Goal: Check status: Check status

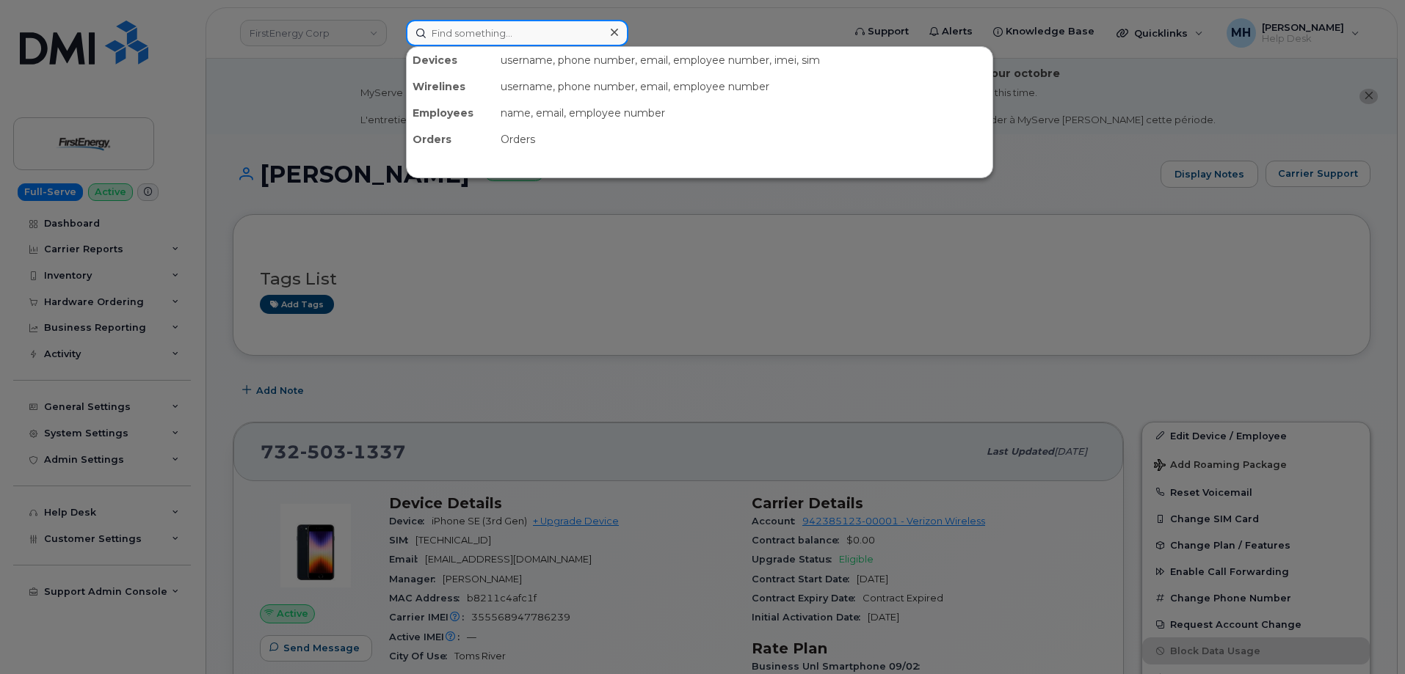
click at [491, 40] on input at bounding box center [517, 33] width 222 height 26
paste input "[PHONE_NUMBER]"
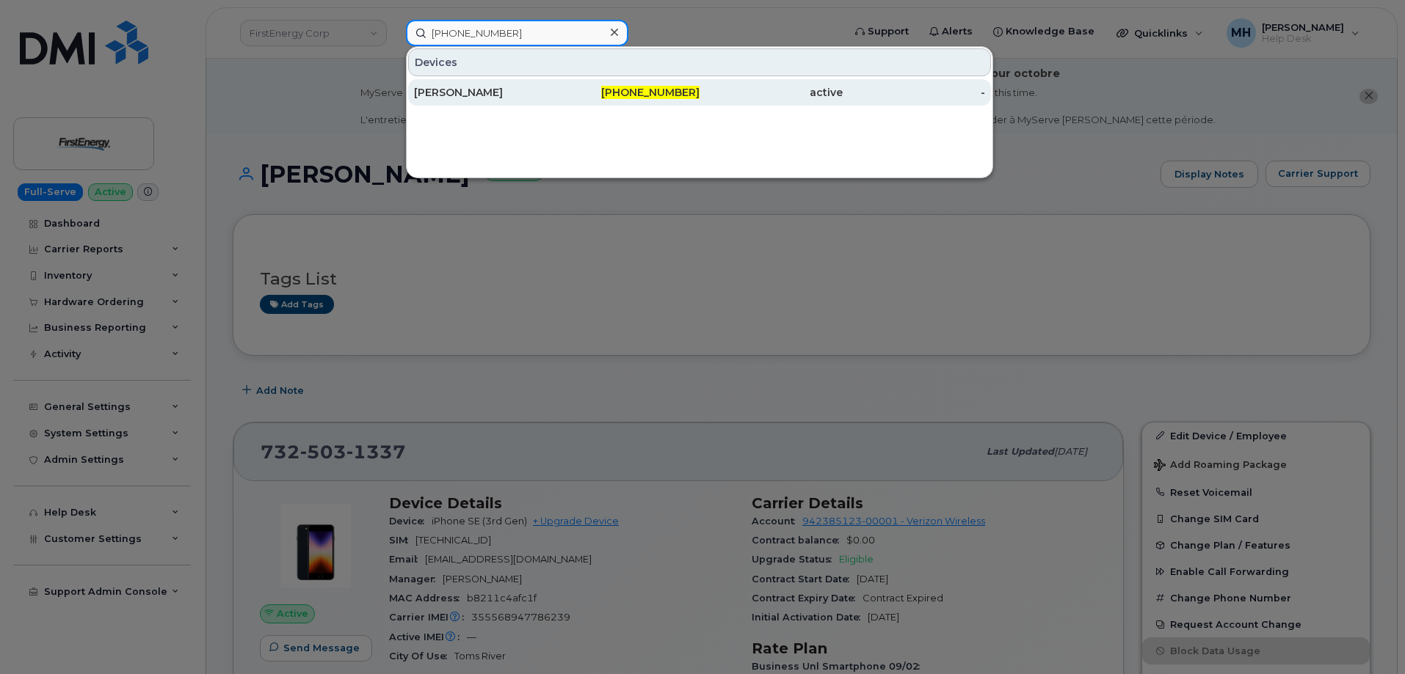
type input "[PHONE_NUMBER]"
click at [482, 95] on div "[PERSON_NAME]" at bounding box center [485, 92] width 143 height 15
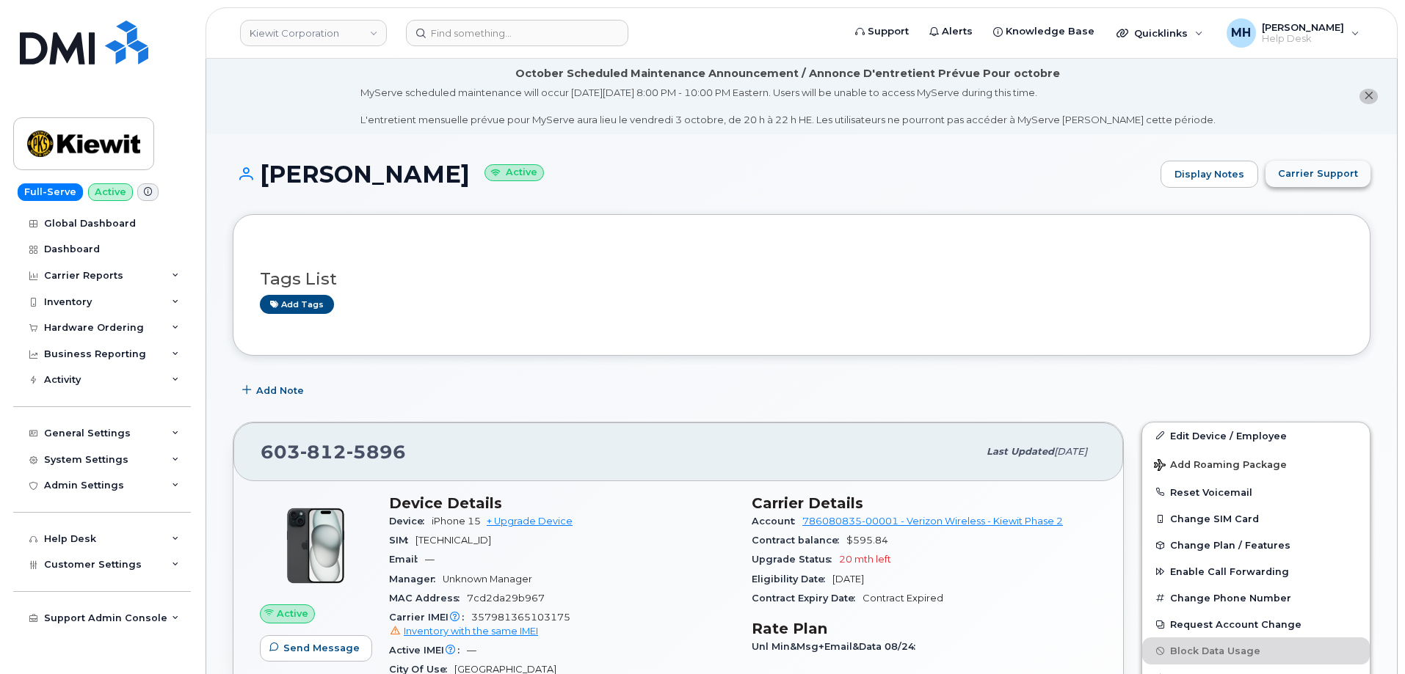
click at [1325, 164] on button "Carrier Support" at bounding box center [1317, 174] width 105 height 26
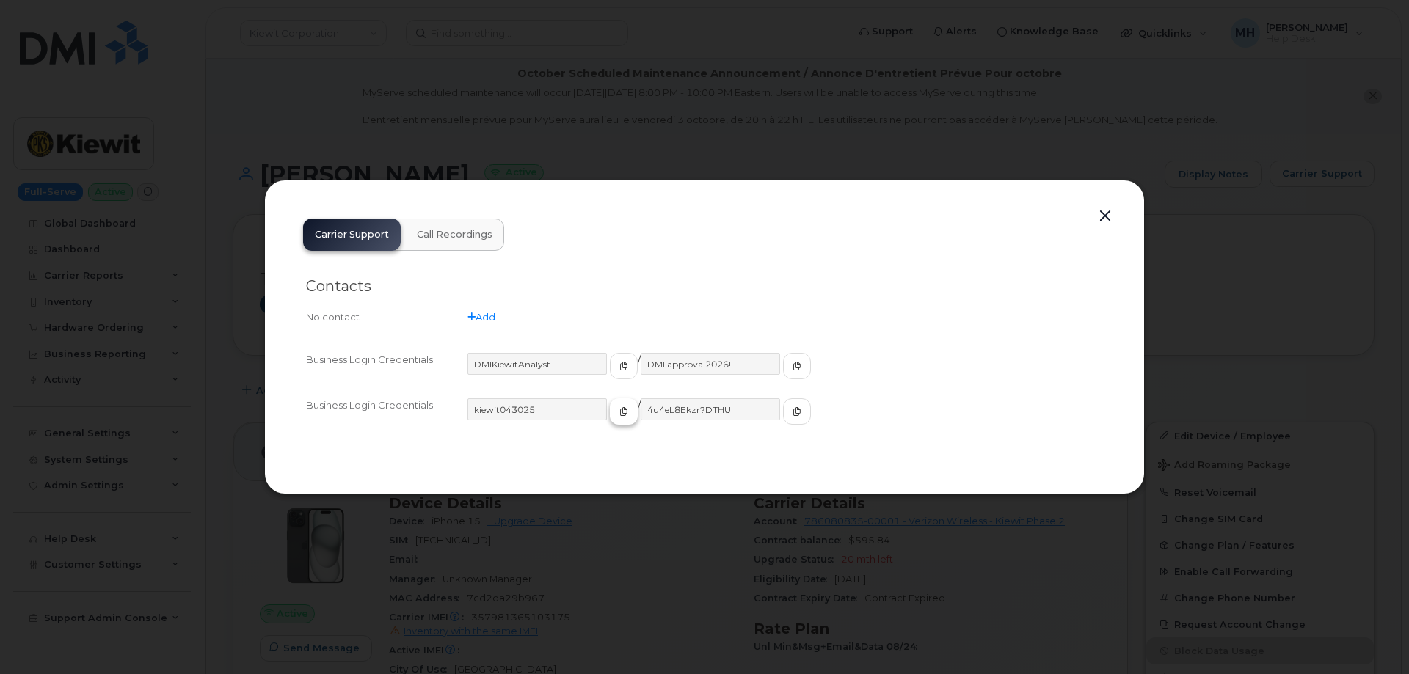
click at [619, 414] on icon "button" at bounding box center [623, 411] width 9 height 9
click at [793, 412] on icon "button" at bounding box center [797, 411] width 9 height 9
click at [1113, 211] on button "button" at bounding box center [1105, 216] width 22 height 21
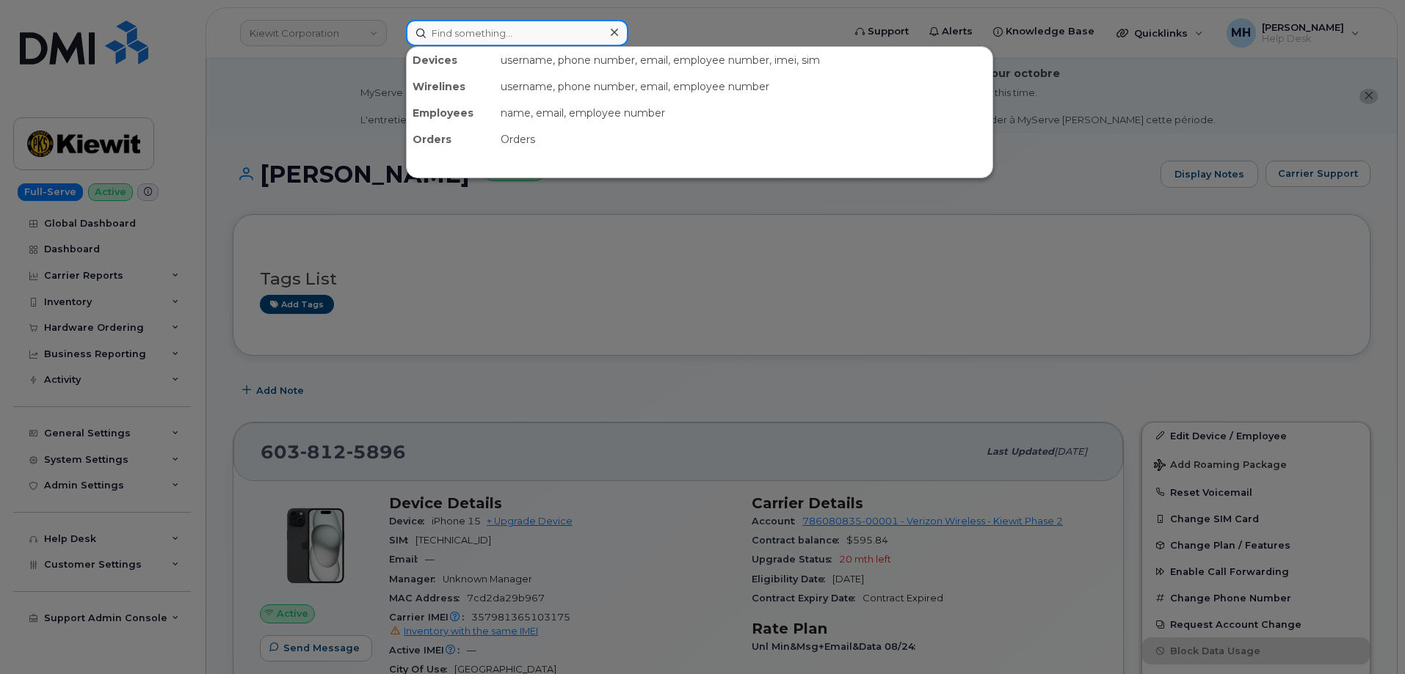
click at [598, 37] on input at bounding box center [517, 33] width 222 height 26
paste input "[PHONE_NUMBER]"
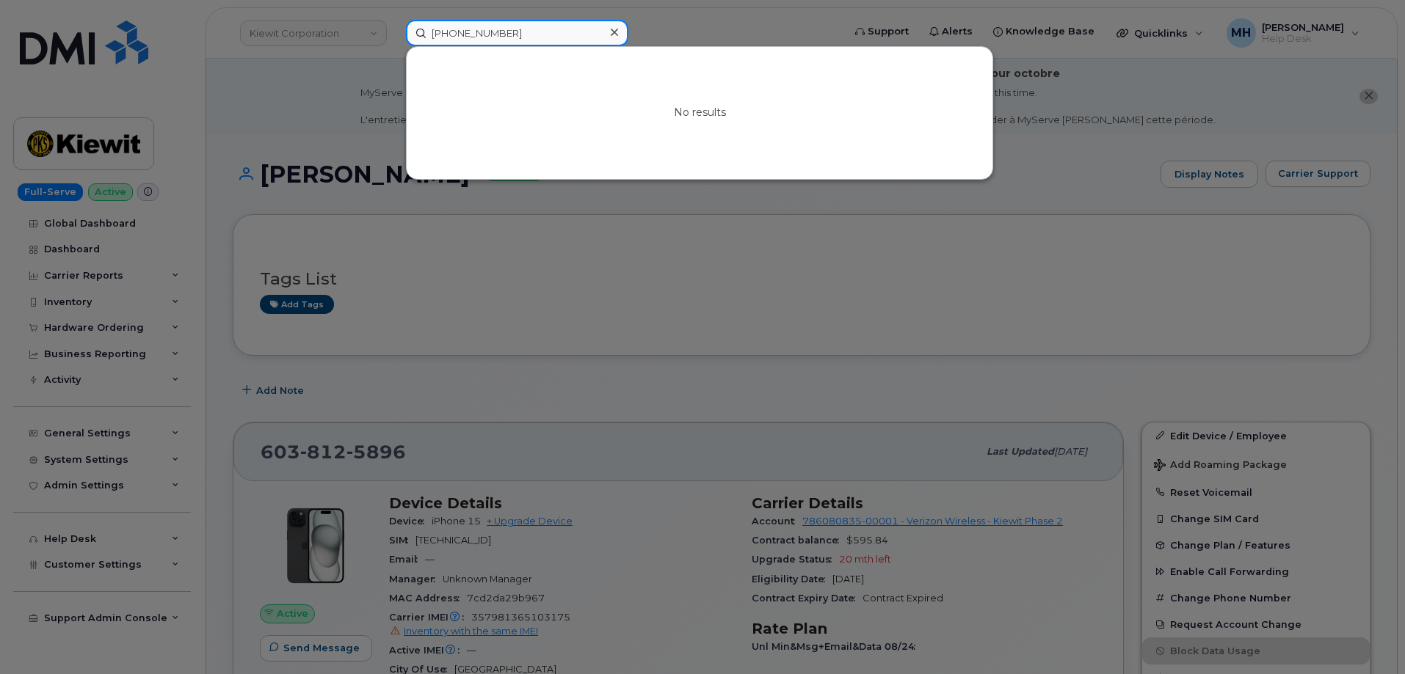
type input "[PHONE_NUMBER]"
drag, startPoint x: 437, startPoint y: 379, endPoint x: 48, endPoint y: 398, distance: 388.7
click at [437, 379] on div at bounding box center [702, 337] width 1405 height 674
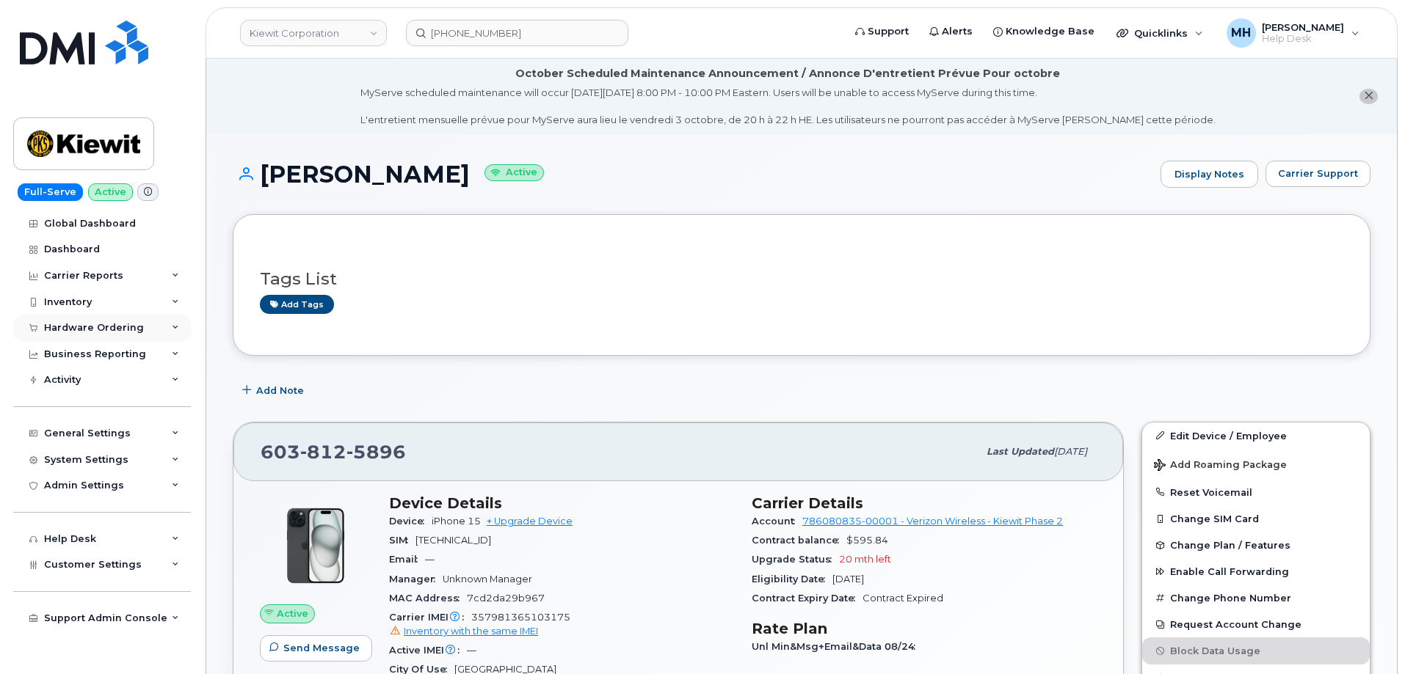
click at [83, 330] on div "Hardware Ordering" at bounding box center [94, 328] width 100 height 12
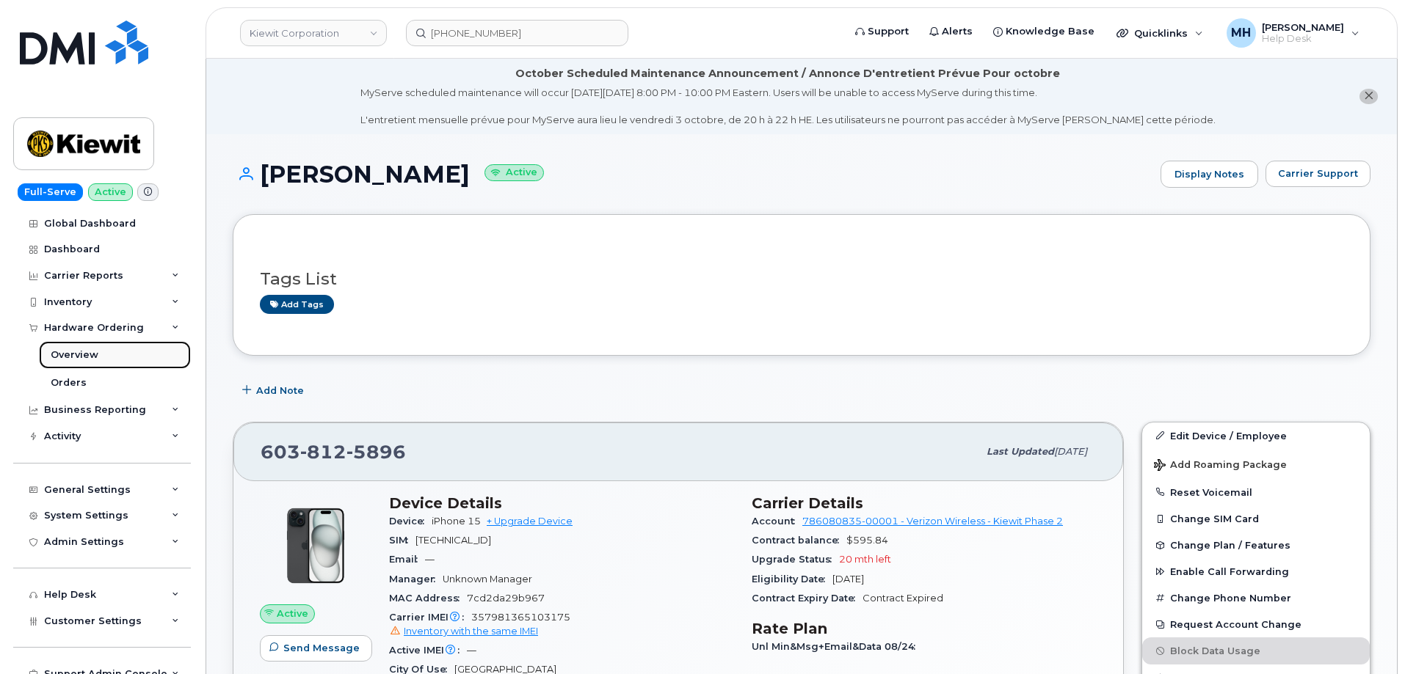
click at [71, 368] on link "Overview" at bounding box center [115, 355] width 152 height 28
click at [61, 387] on div "Orders" at bounding box center [69, 382] width 36 height 13
